Goal: Information Seeking & Learning: Learn about a topic

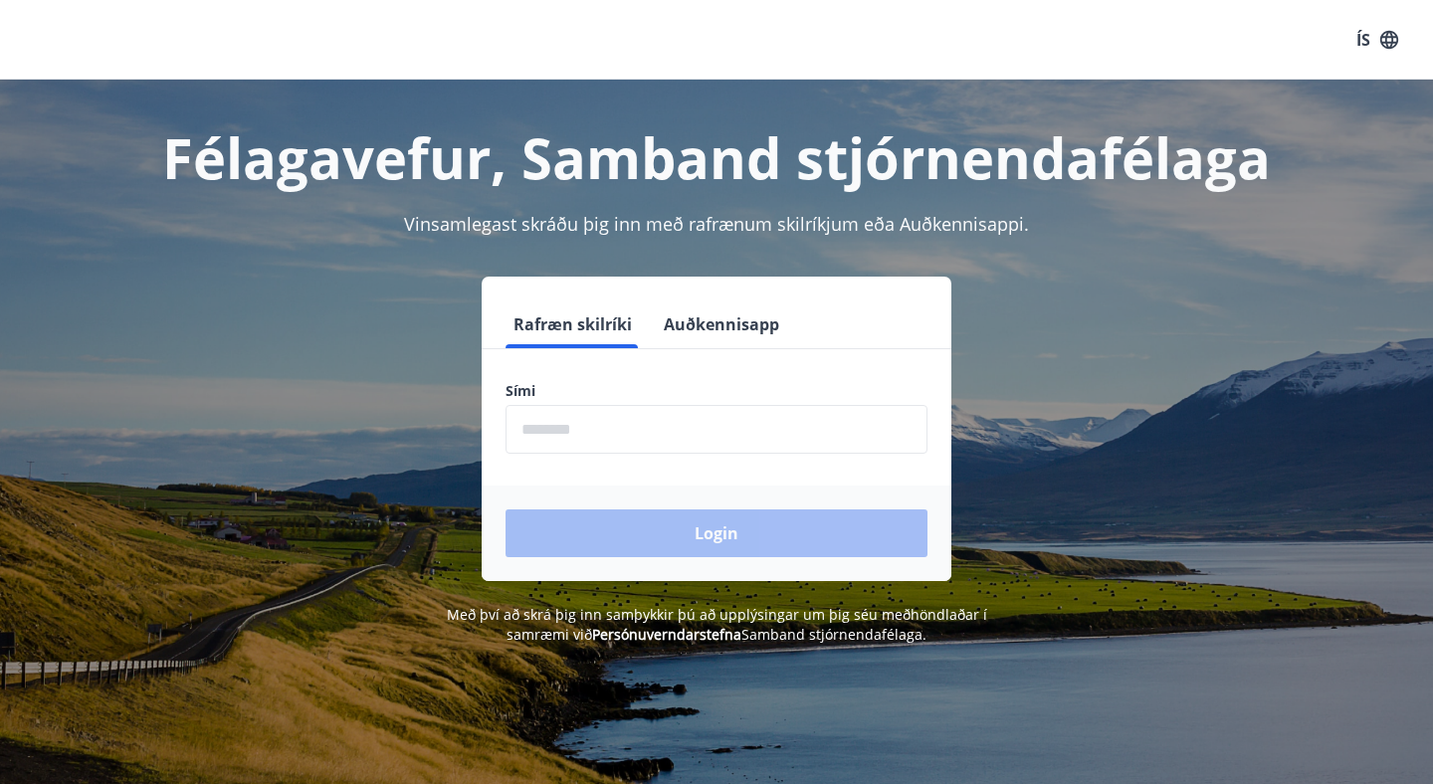
click at [624, 437] on input "phone" at bounding box center [716, 429] width 422 height 49
type input "********"
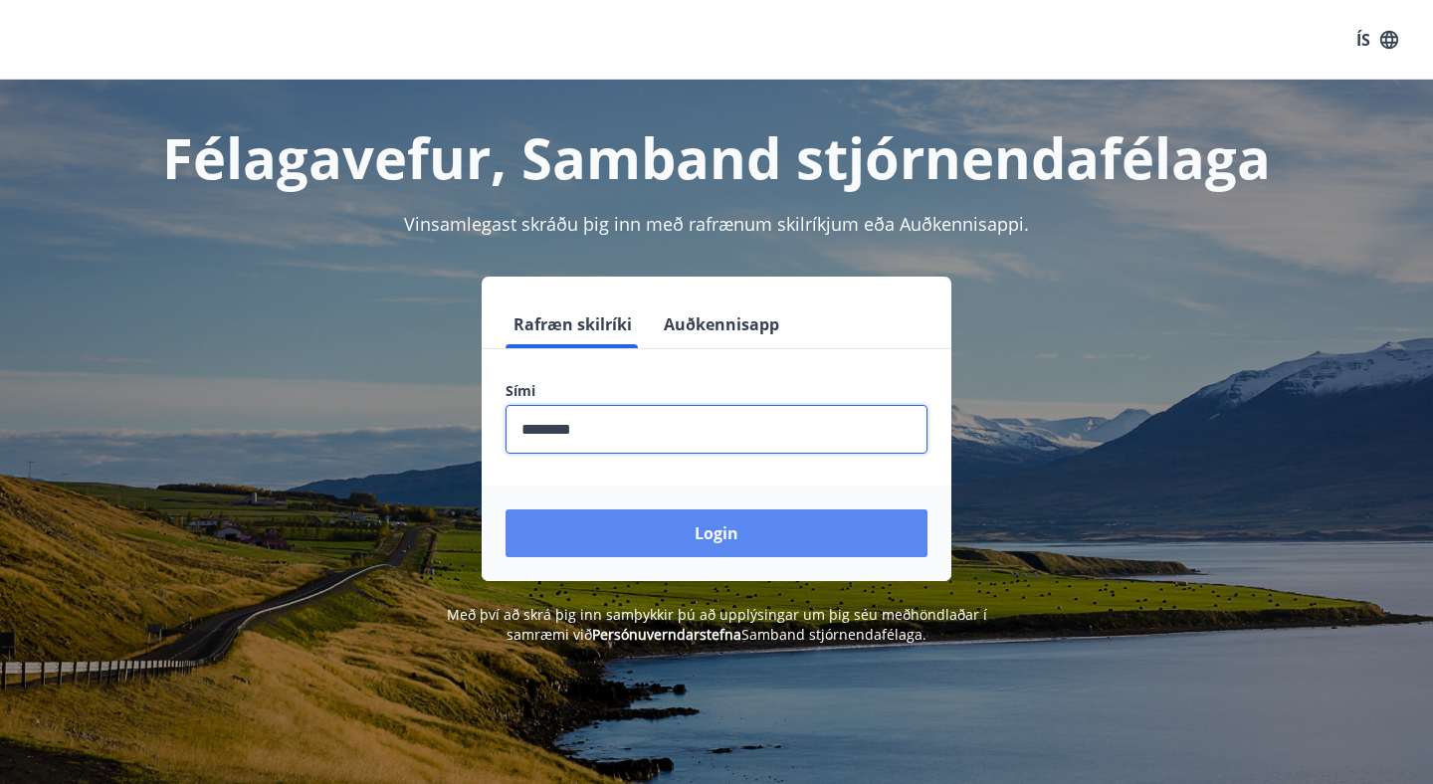
click at [672, 535] on button "Login" at bounding box center [716, 533] width 422 height 48
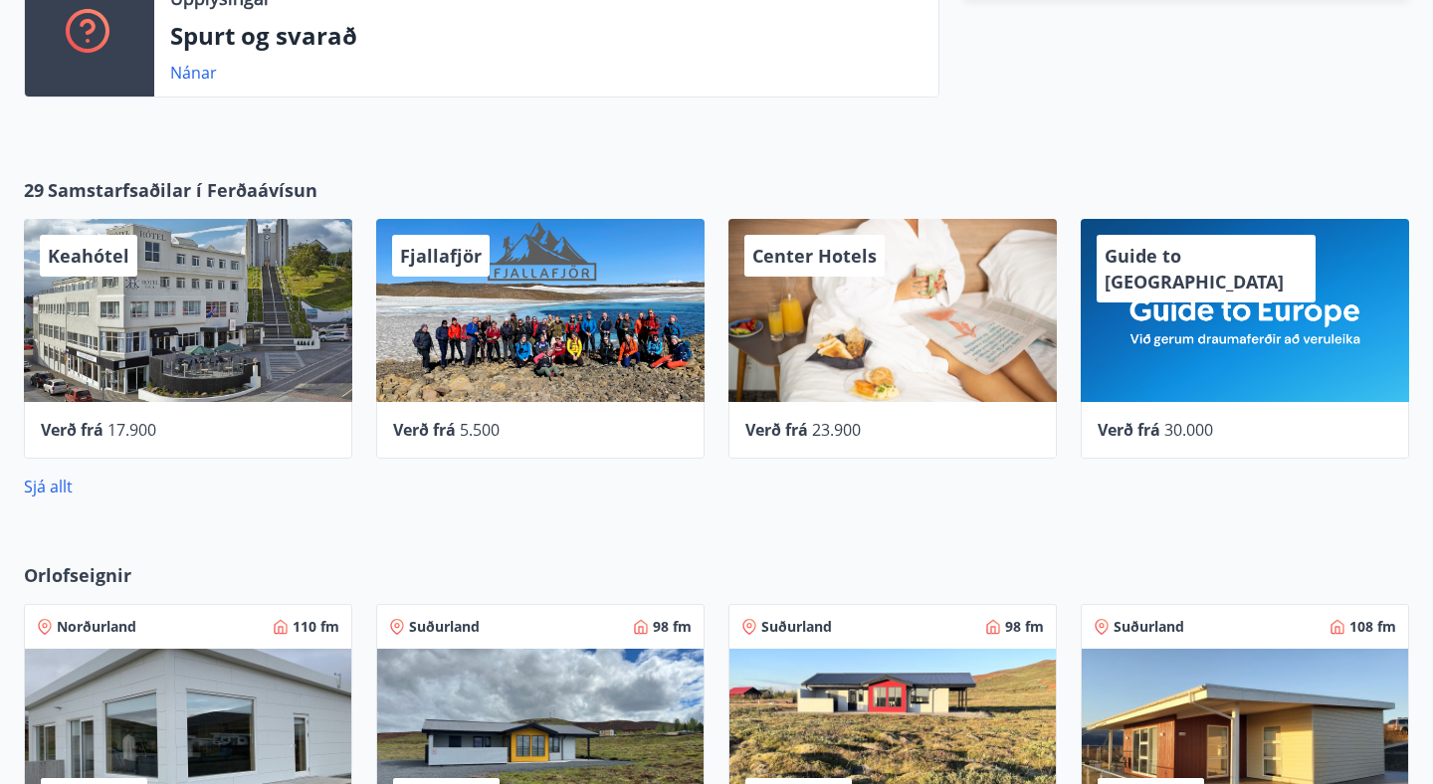
scroll to position [927, 0]
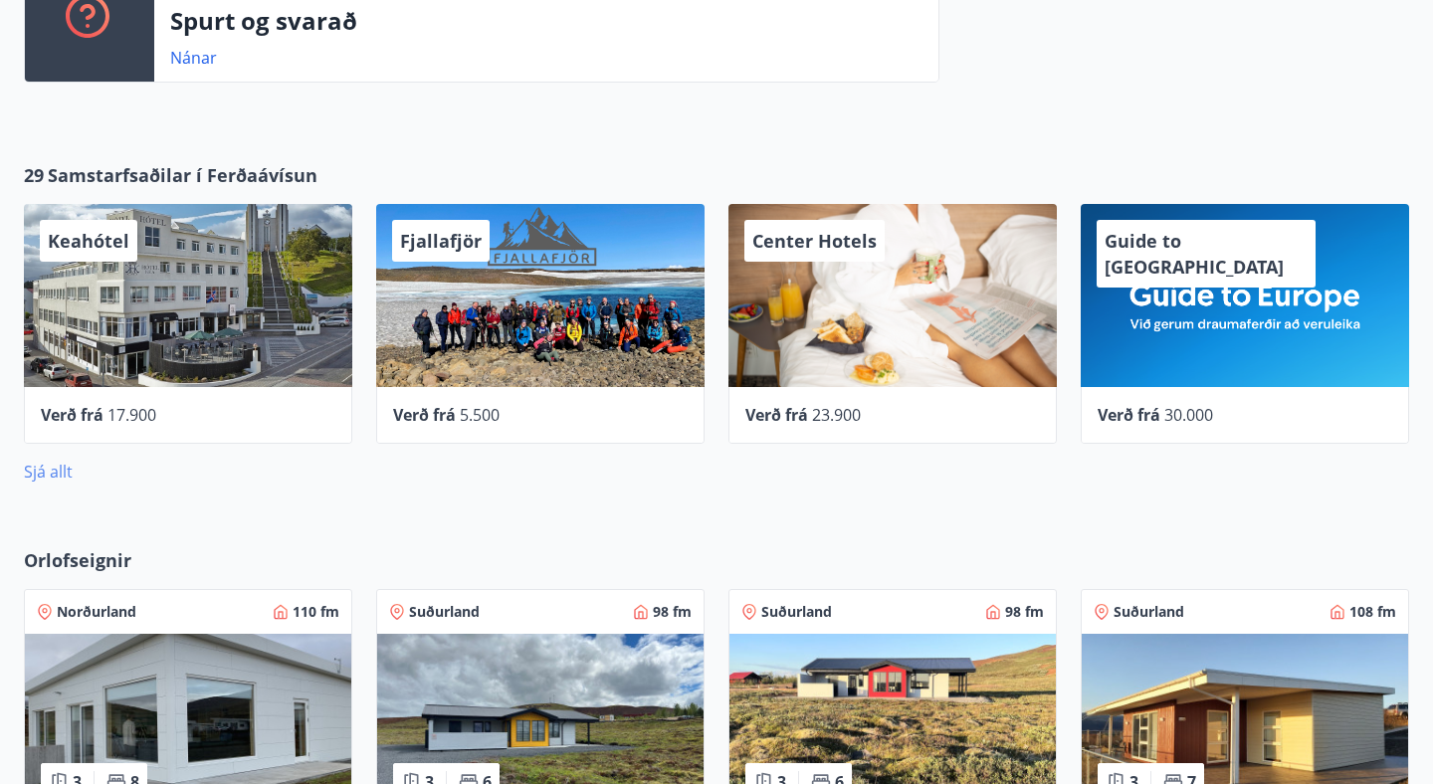
click at [46, 467] on link "Sjá allt" at bounding box center [48, 472] width 49 height 22
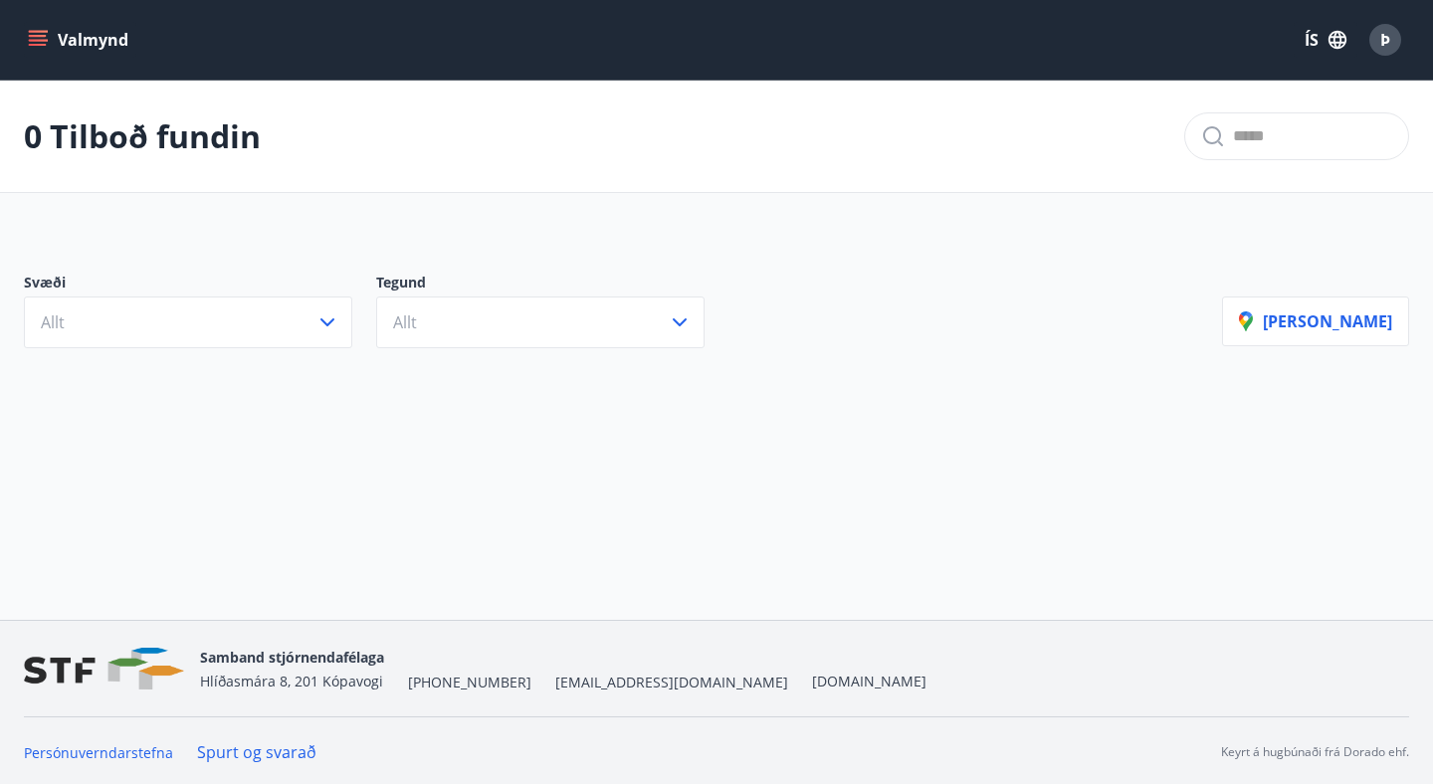
scroll to position [3, 0]
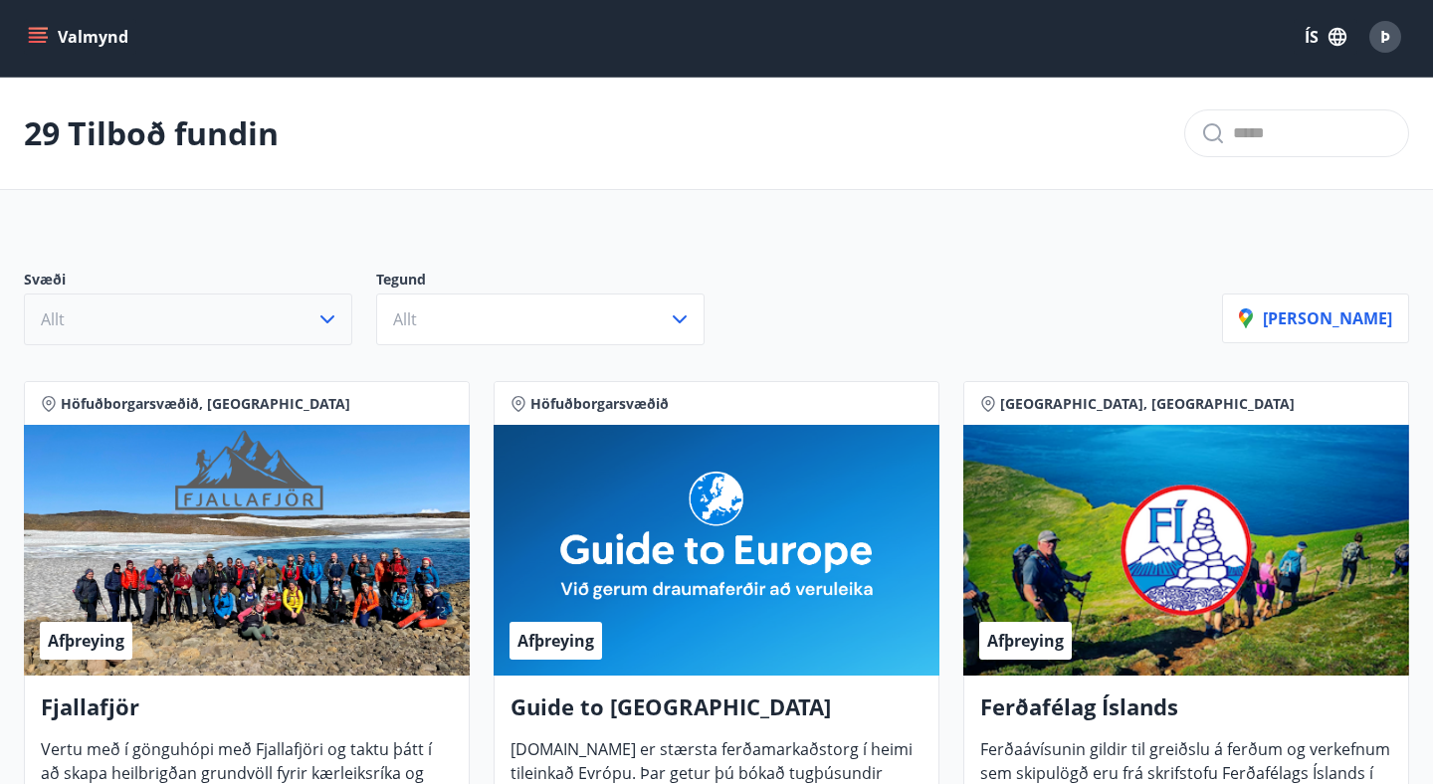
click at [171, 336] on button "Allt" at bounding box center [188, 319] width 328 height 52
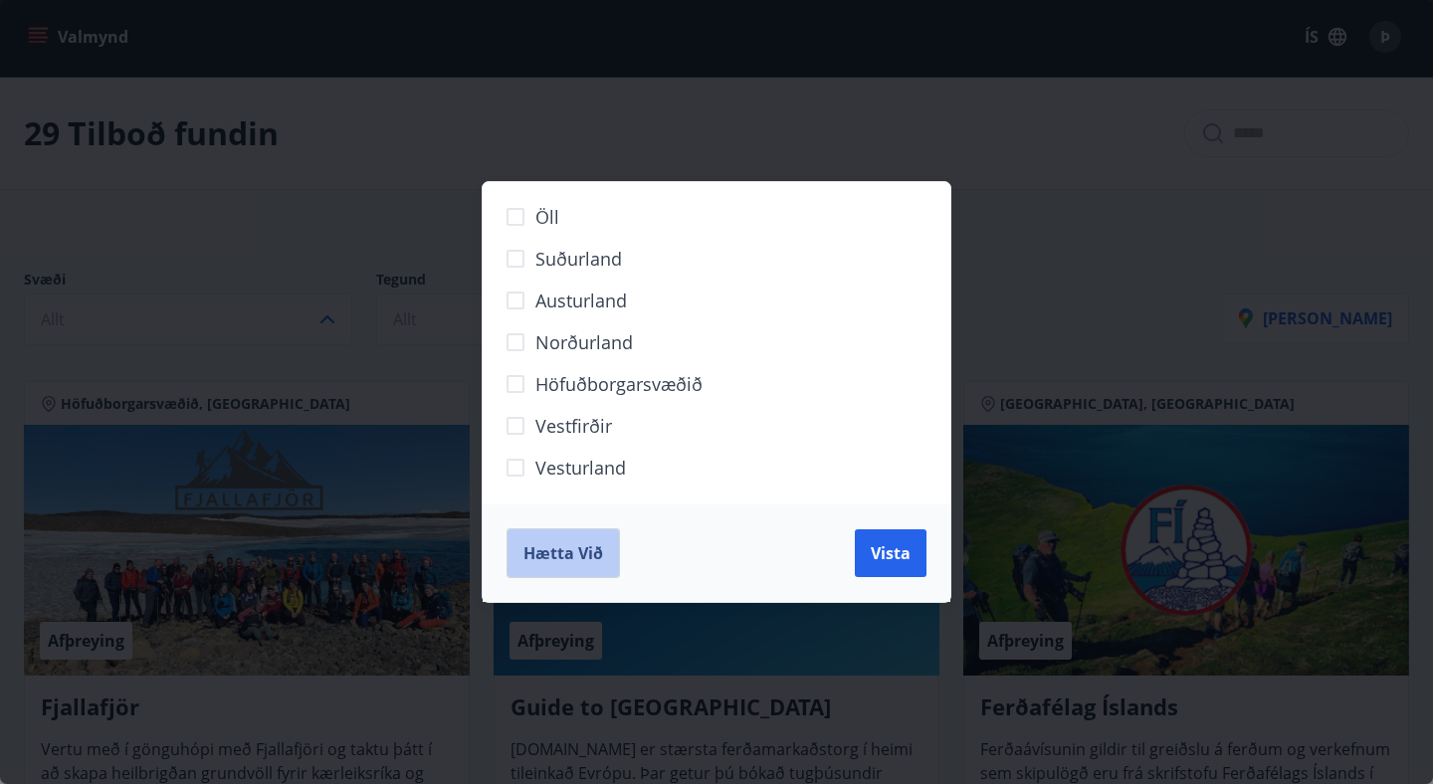
click at [523, 576] on button "Hætta við" at bounding box center [562, 553] width 113 height 50
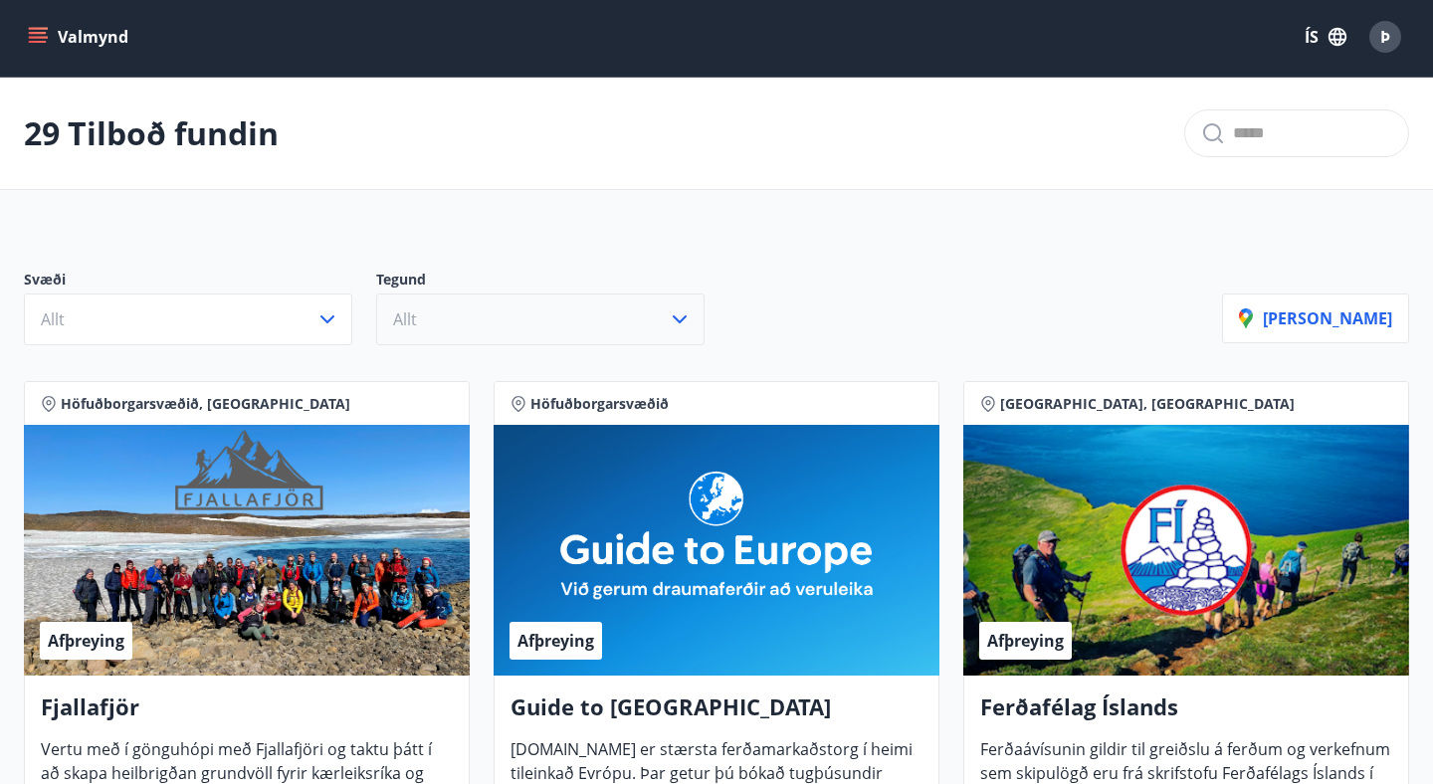
click at [480, 317] on button "Allt" at bounding box center [540, 319] width 328 height 52
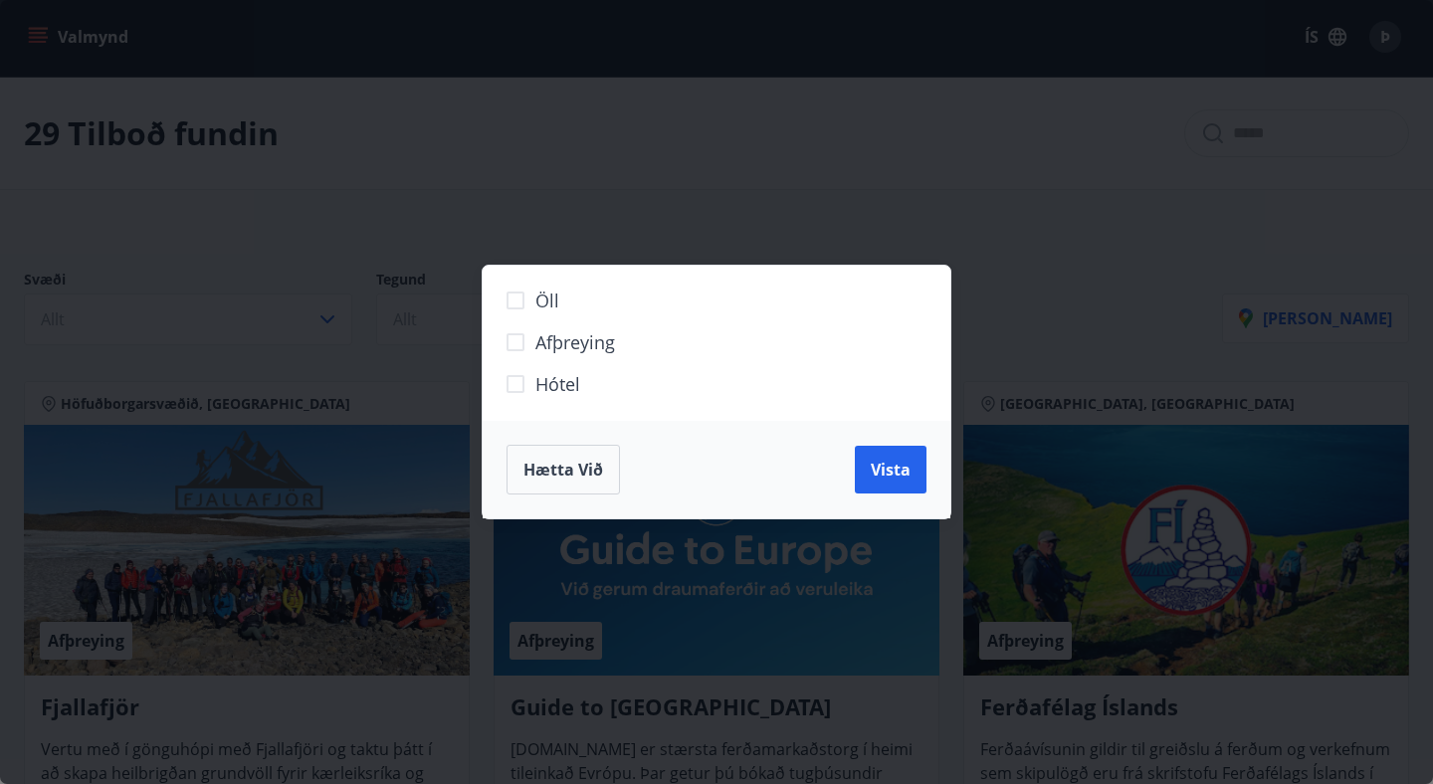
click at [770, 121] on div "Öll Afþreying Hótel Hætta við Vista" at bounding box center [716, 392] width 1433 height 784
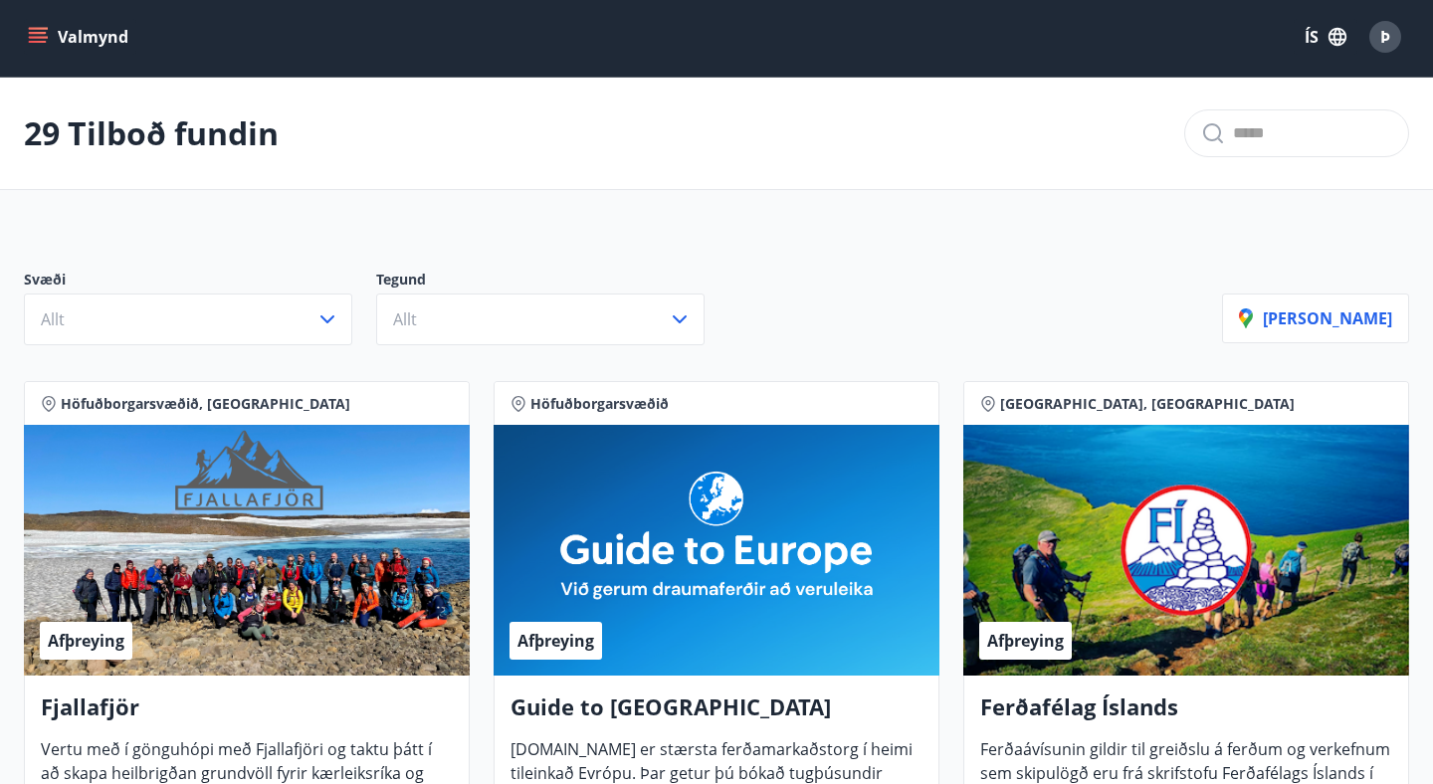
click at [1260, 119] on input "text" at bounding box center [1312, 133] width 159 height 32
type input "*******"
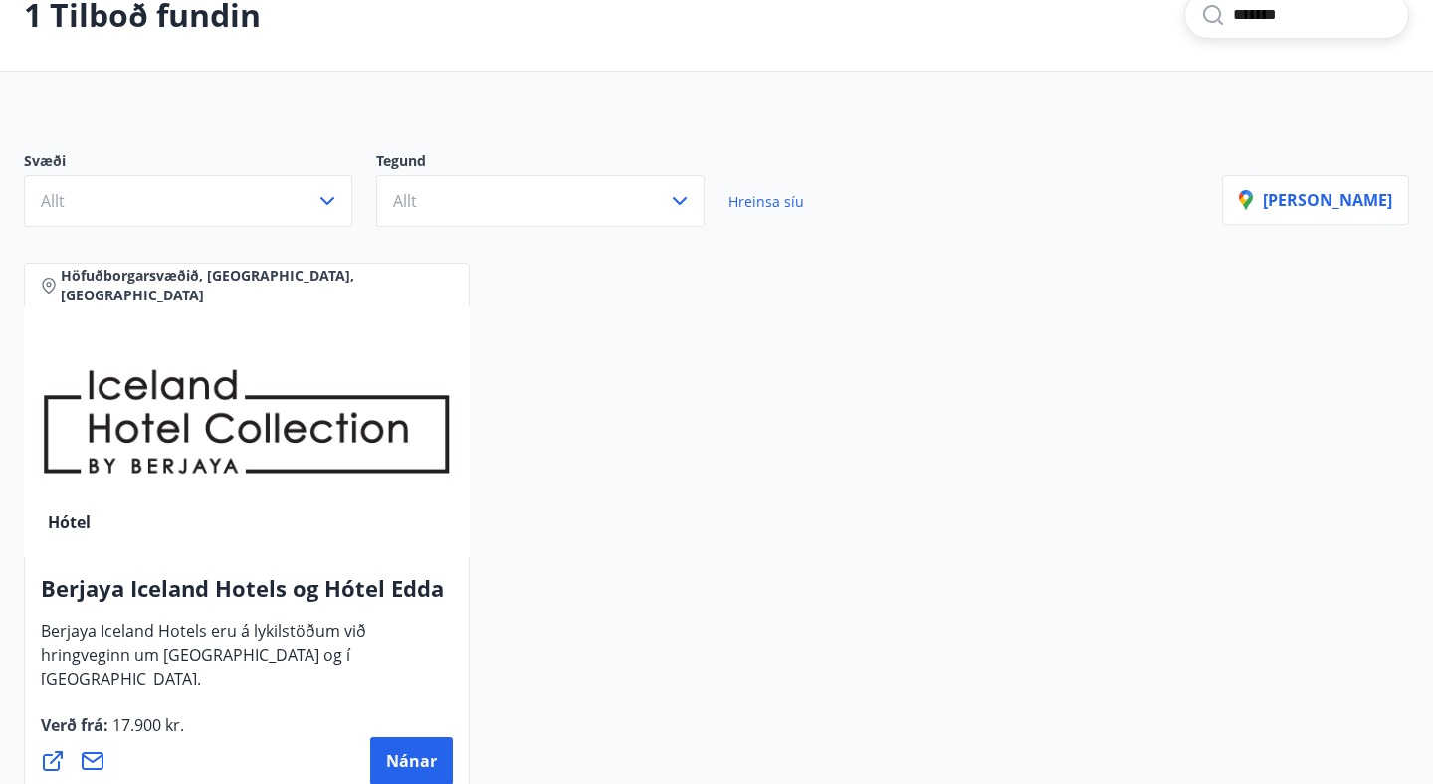
scroll to position [57, 0]
